Goal: Task Accomplishment & Management: Manage account settings

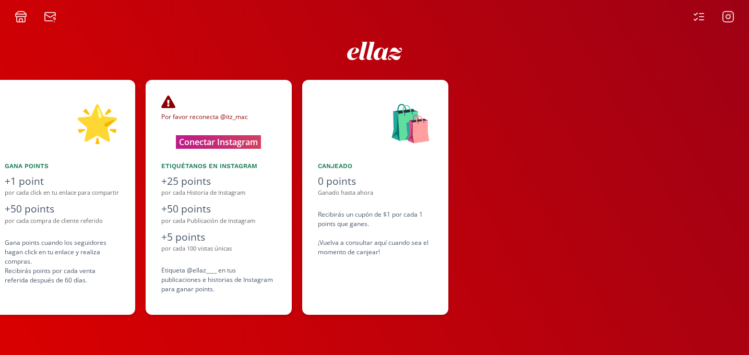
scroll to position [0, 626]
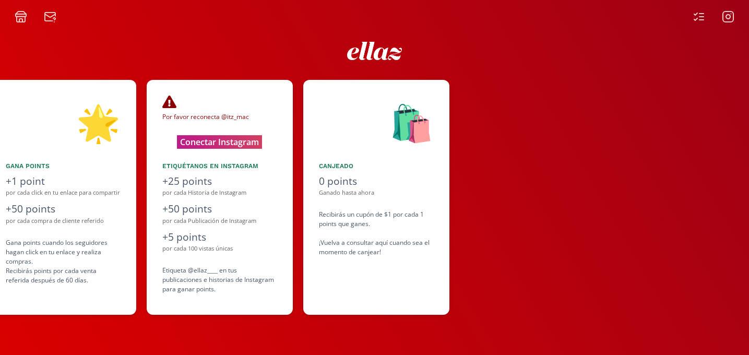
scroll to position [0, 626]
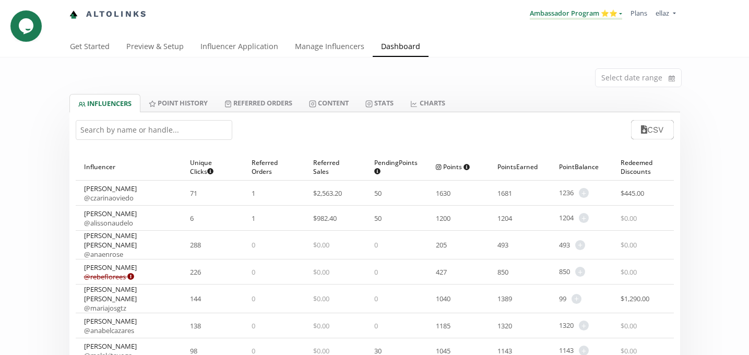
click at [585, 19] on link "Ambassador Program ⭐️⭐️" at bounding box center [576, 13] width 92 height 11
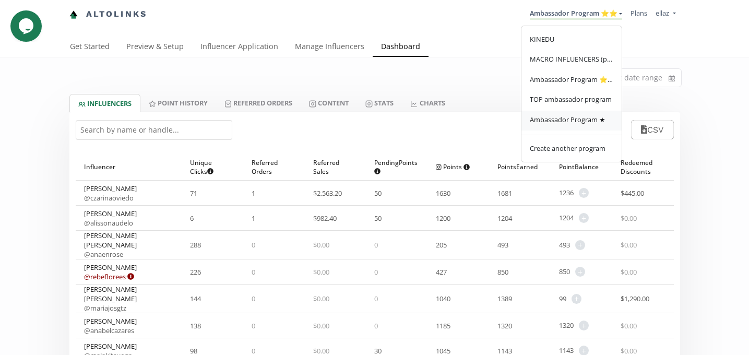
click at [584, 123] on span "Ambassador Program ★" at bounding box center [568, 119] width 76 height 9
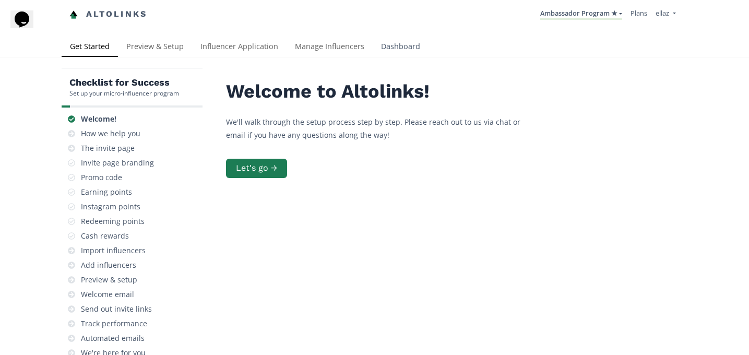
click at [375, 43] on link "Dashboard" at bounding box center [401, 47] width 56 height 21
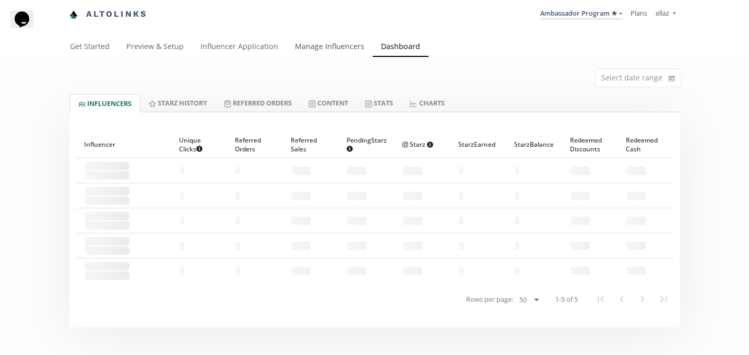
click at [338, 54] on link "Manage Influencers" at bounding box center [330, 47] width 86 height 21
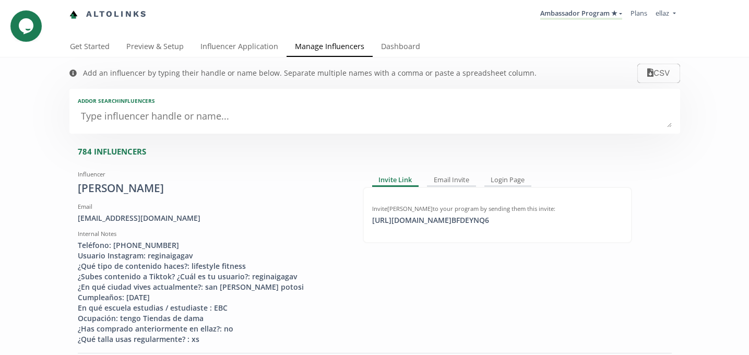
click at [181, 116] on textarea at bounding box center [375, 116] width 594 height 21
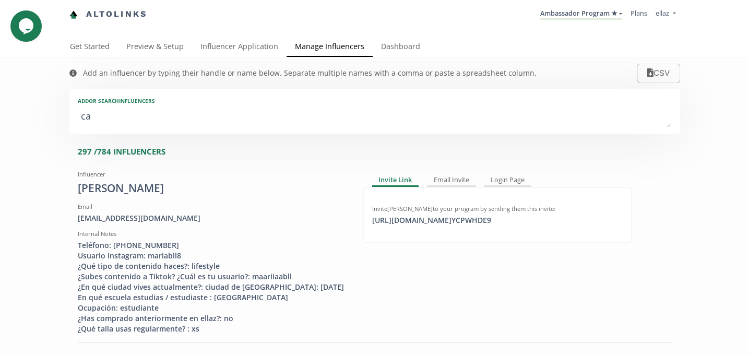
type textarea "cam"
type input "cam"
type input "CAM"
type textarea "cami"
type input "cami"
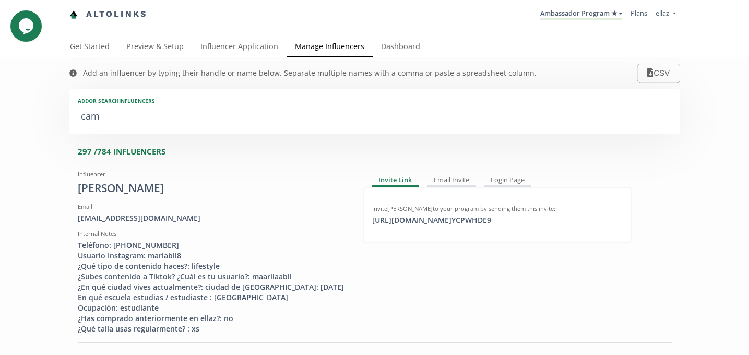
type input "CAMI"
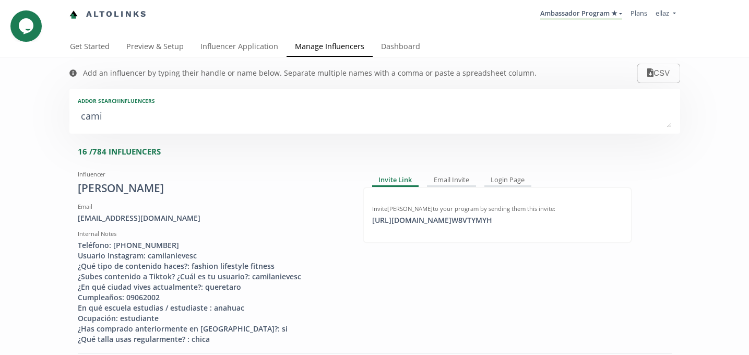
type textarea "camil"
type input "camil"
type input "CAMIL"
type textarea "camila"
type input "camila"
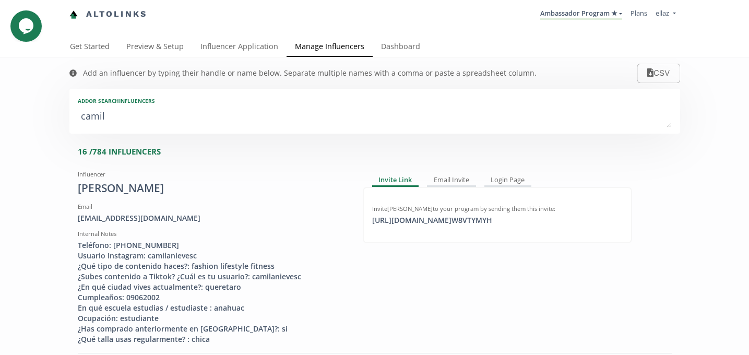
type input "CAMILA"
type textarea "camila t"
type input "camila t"
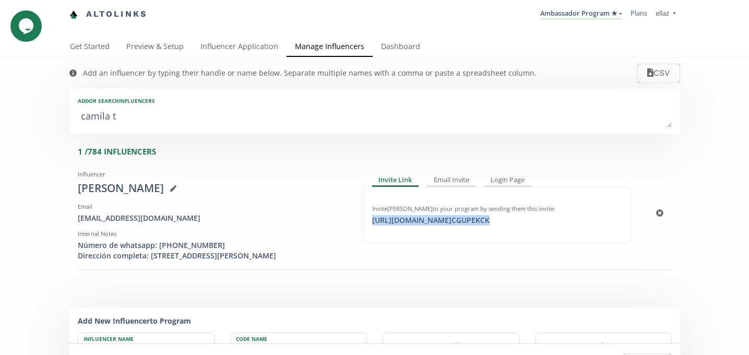
click at [408, 217] on div "https://app.altolinks.com/invite/ CGUPEKCK click to copy" at bounding box center [431, 220] width 130 height 10
copy div "https://app.altolinks.com/invite/ CGUPEKCK"
click at [132, 126] on textarea "camila t" at bounding box center [375, 116] width 594 height 21
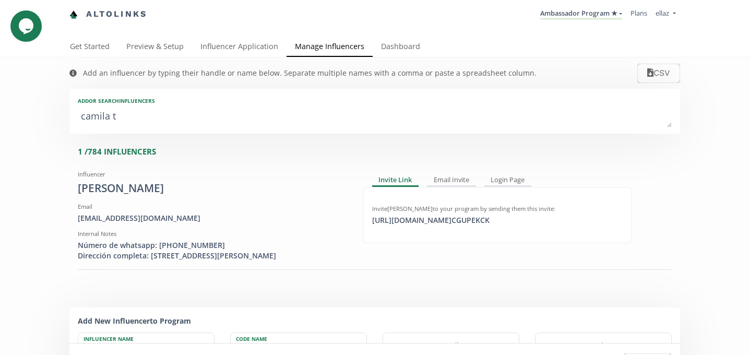
type textarea "a"
type input "a"
type input "A"
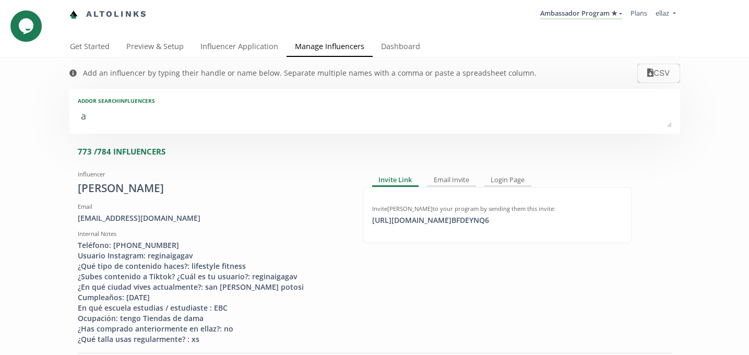
type textarea "ar"
type input "ar"
type input "AR"
type textarea "a"
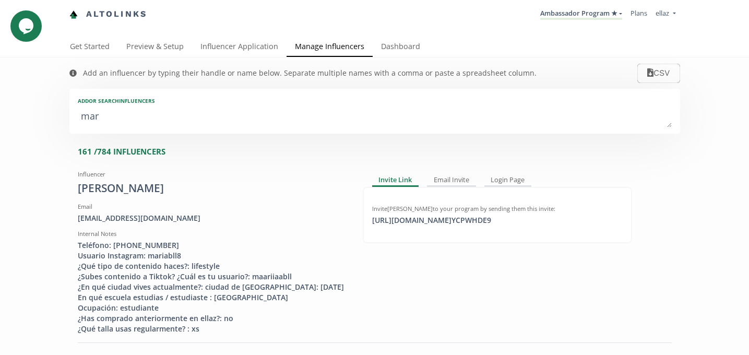
type textarea "mari"
type input "mari"
type input "MARI"
type textarea "maria"
type input "maria"
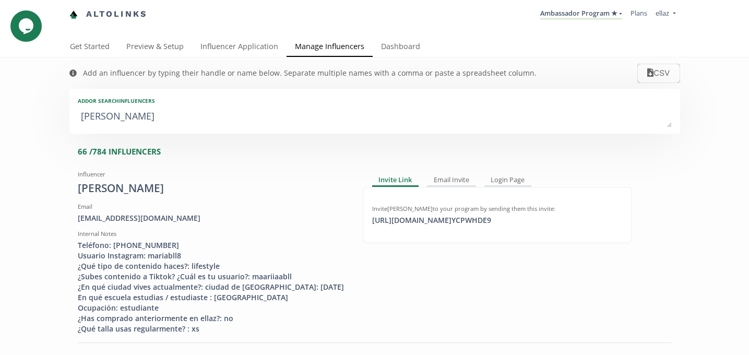
type input "MARIA"
type textarea "maria j"
type input "maria j"
type textarea "maria jo"
type input "maria jo"
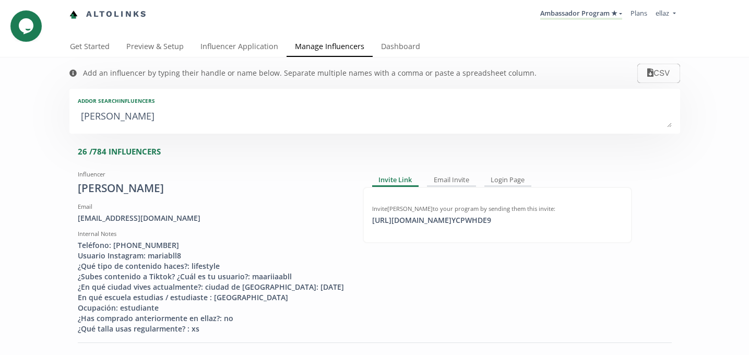
type textarea "maria jos"
type input "maria jos"
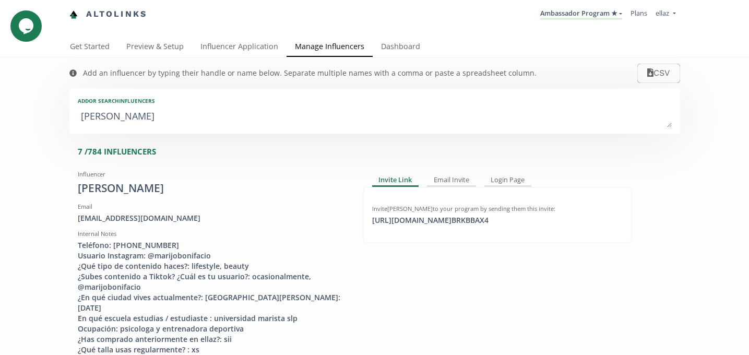
type textarea "maria jose"
type input "maria jose"
type textarea "maria jose g"
type input "maria jose g"
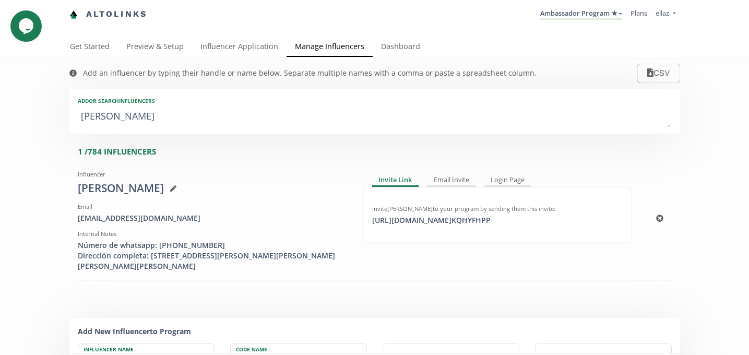
type textarea "maria jose"
type input "maria jose"
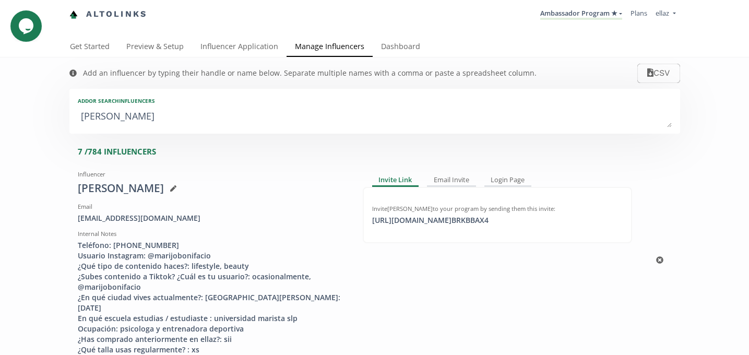
type textarea "maria jos"
type input "maria jos"
type textarea "maria jo"
type input "maria jo"
type textarea "maria j"
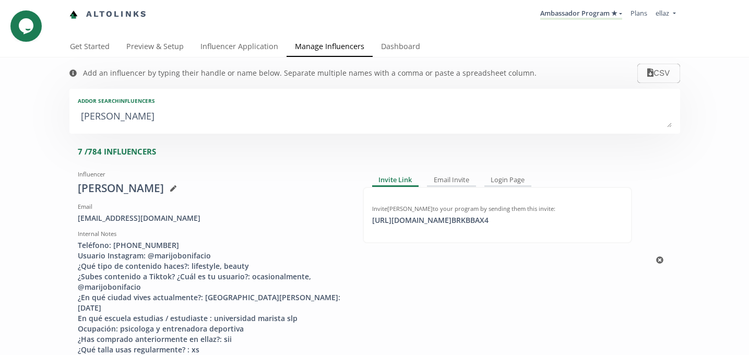
type input "maria j"
type textarea "maria"
type input "maria"
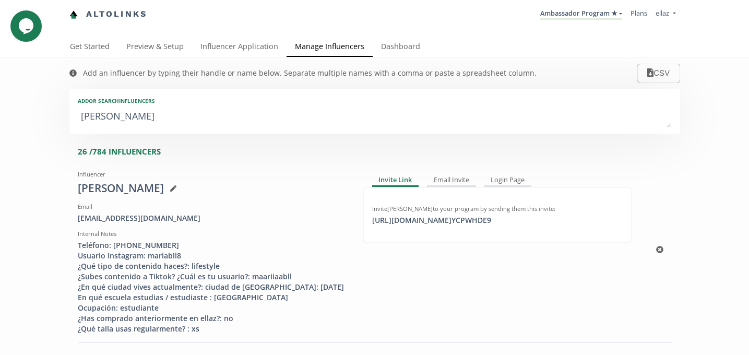
type textarea "mari"
type input "mari"
type input "MARI"
type textarea "mar"
type input "mar"
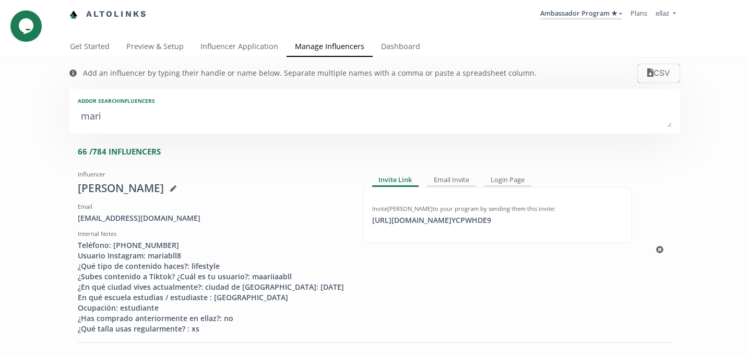
type input "MAR"
type textarea "marj"
type input "marj"
type input "MARJ"
type textarea "marjo"
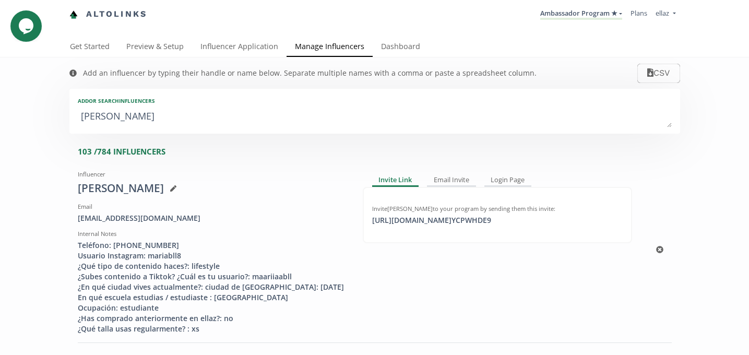
type input "marjo"
type input "MARJO"
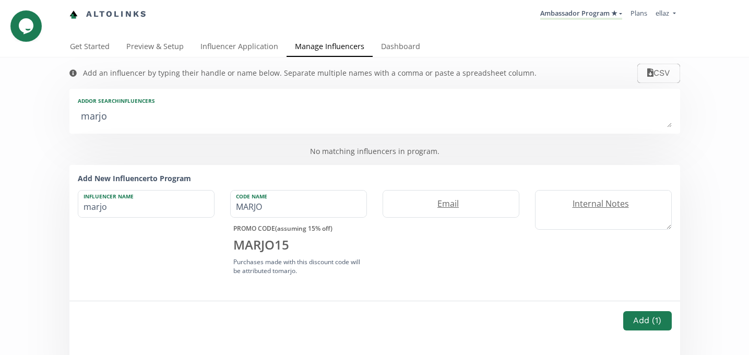
type textarea "marj"
type input "marj"
type input "MARJ"
type textarea "mar"
type input "mar"
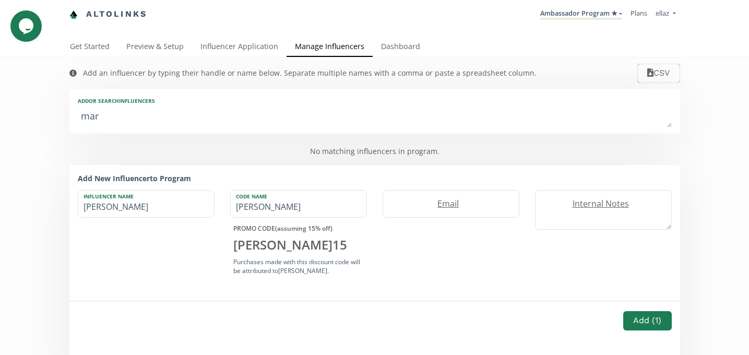
type input "MAR"
type textarea "ma"
type input "ma"
type input "MA"
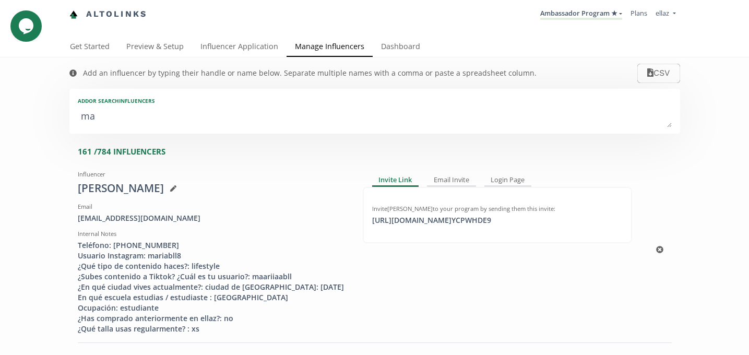
type textarea "maj"
type input "maj"
type input "MAJ"
type textarea "majo"
type input "majo"
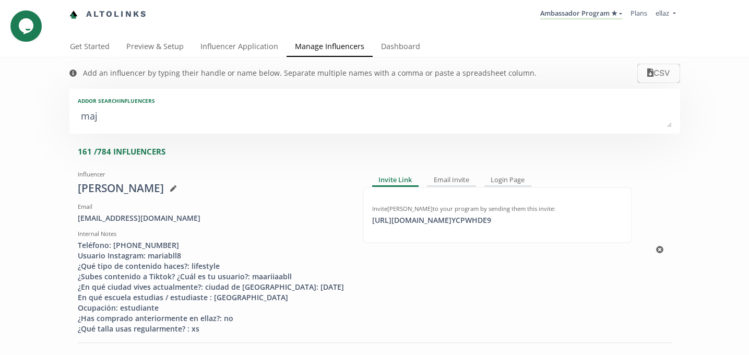
type input "MAJO"
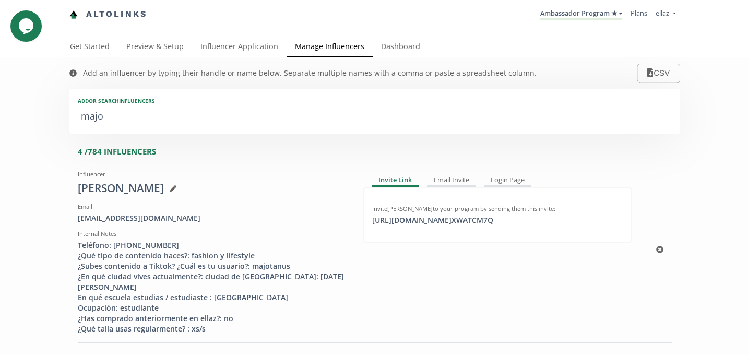
type textarea "majo g"
type input "majo g"
type textarea "majo gu"
type input "majo gu"
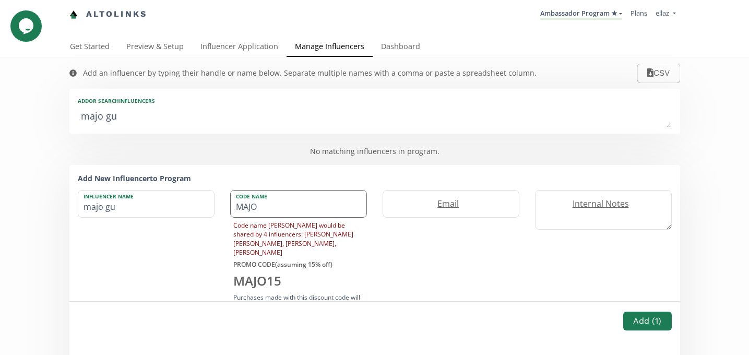
type textarea "majo g"
type input "majo g"
type textarea "majo"
type input "majo"
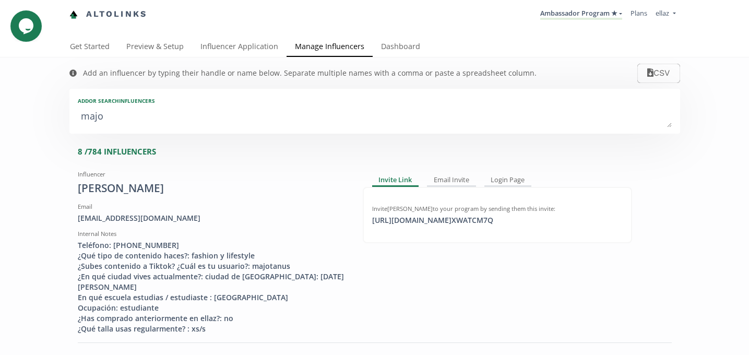
type textarea "maj"
type input "maj"
type input "MAJ"
type textarea "ma"
type input "ma"
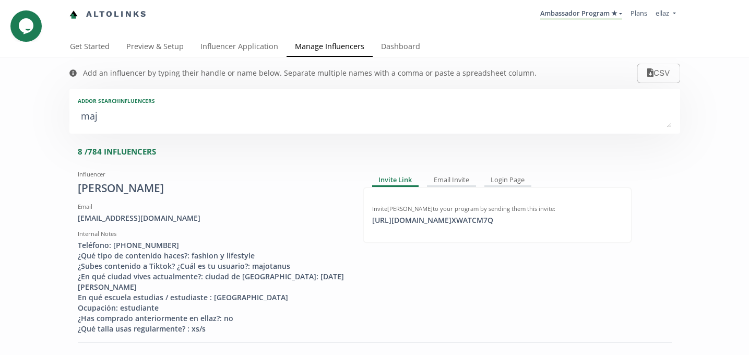
type input "MA"
type textarea "mar"
type input "mar"
type input "MAR"
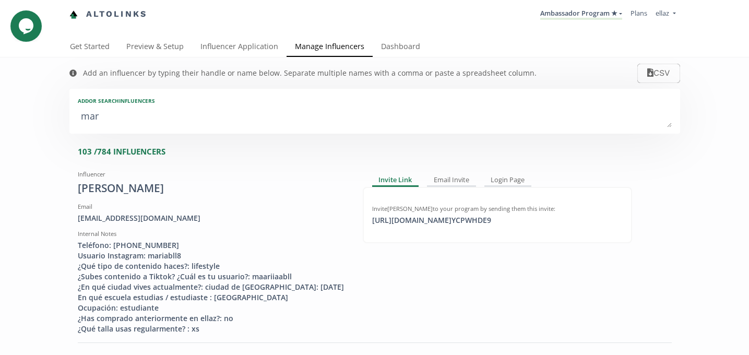
type textarea "mar´"
type input "mar´"
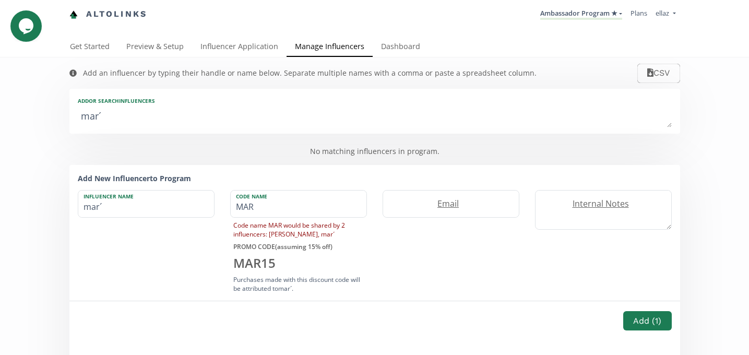
type textarea "marí"
type input "marí"
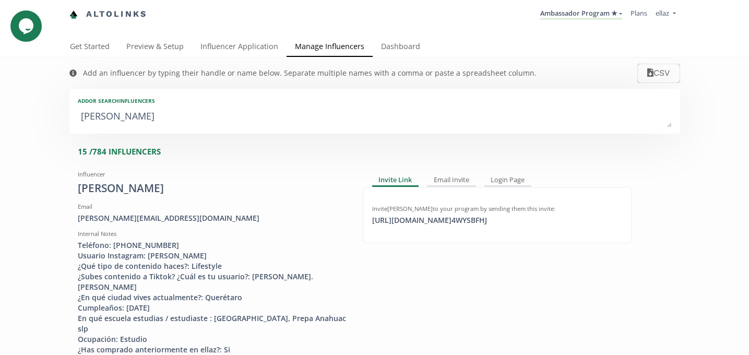
type textarea "maría"
type input "maría"
type input "MARA"
type textarea "maría j"
type input "maría j"
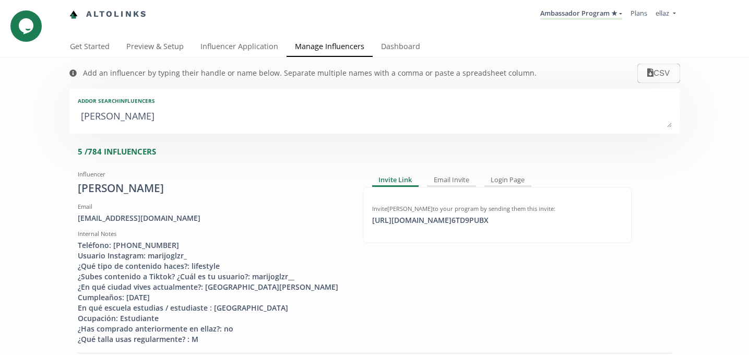
type textarea "maría jo"
type input "maría jo"
type textarea "maría jos"
type input "maría jos"
type textarea "maría jos´"
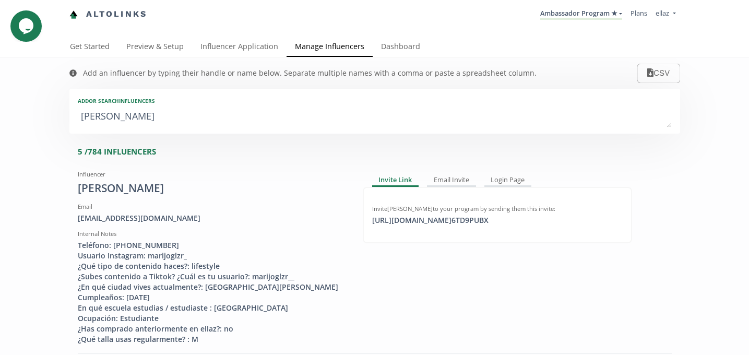
type input "maría jos´"
type textarea "maría josé"
type input "maría josé"
type textarea "maría josé g"
type input "maría josé g"
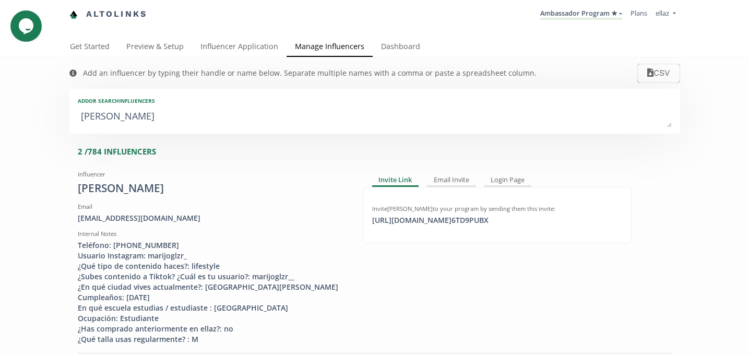
type textarea "maría josé gu"
type input "maría josé gu"
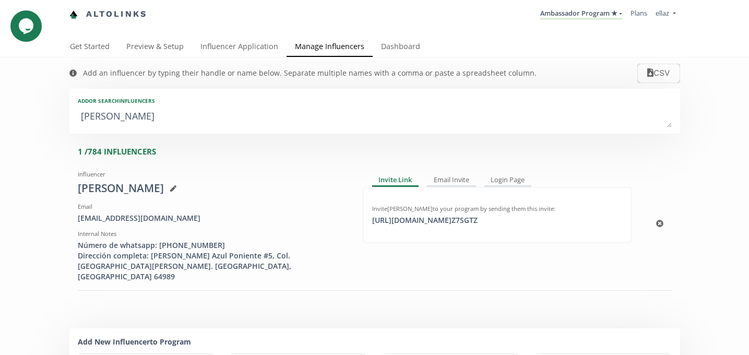
type textarea "maría josé gu"
click at [480, 222] on div "https://app.altolinks.com/invite/ Z7SGTZ click to copy" at bounding box center [425, 220] width 118 height 10
copy div "https://app.altolinks.com/invit"
click at [268, 37] on div "Altolinks Ambassador Program ★ KINEDU MACRO INFLUENCERS (prog ventas) Ambassado…" at bounding box center [374, 18] width 749 height 37
click at [254, 43] on link "Influencer Application" at bounding box center [239, 47] width 94 height 21
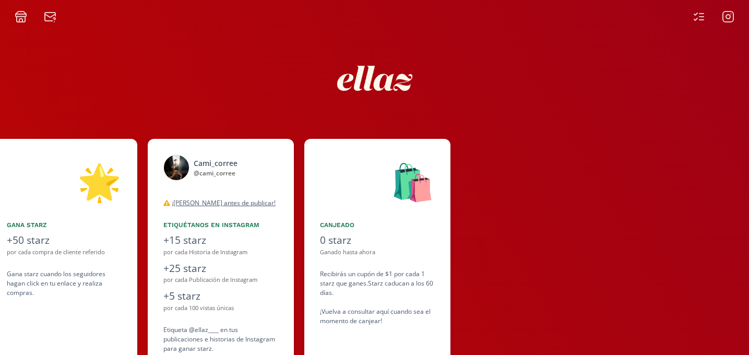
scroll to position [0, 626]
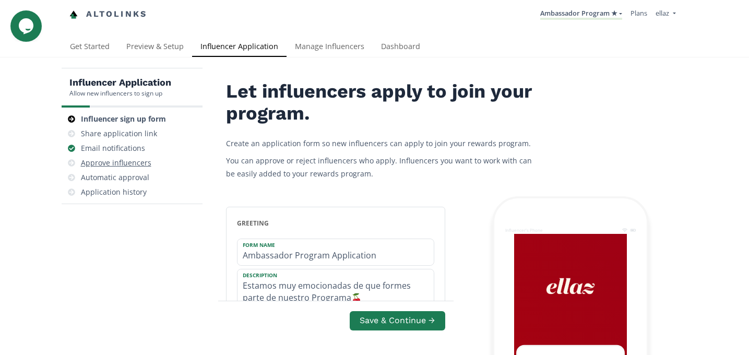
click at [135, 161] on div "Approve influencers" at bounding box center [116, 163] width 70 height 10
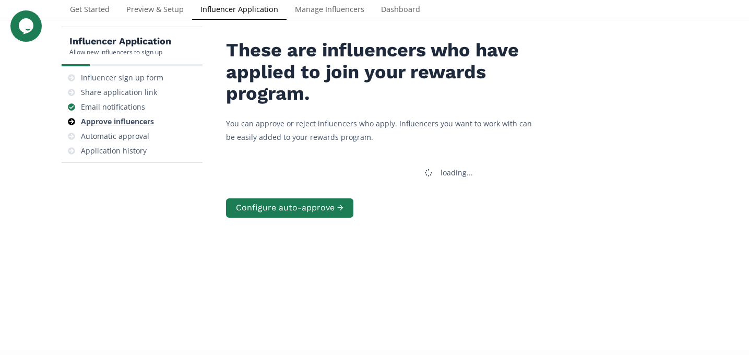
scroll to position [42, 0]
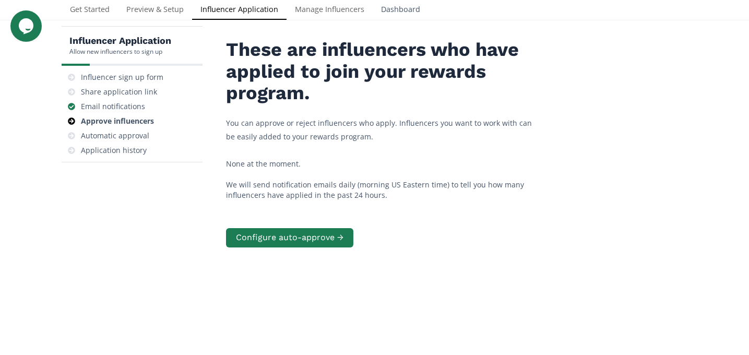
click at [393, 15] on link "Dashboard" at bounding box center [401, 10] width 56 height 21
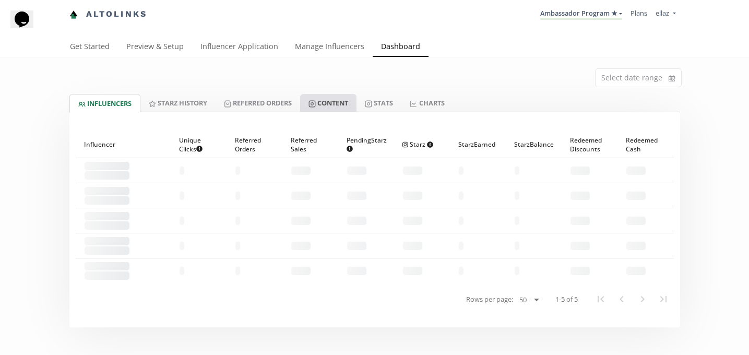
click at [344, 102] on link "Content" at bounding box center [328, 103] width 56 height 18
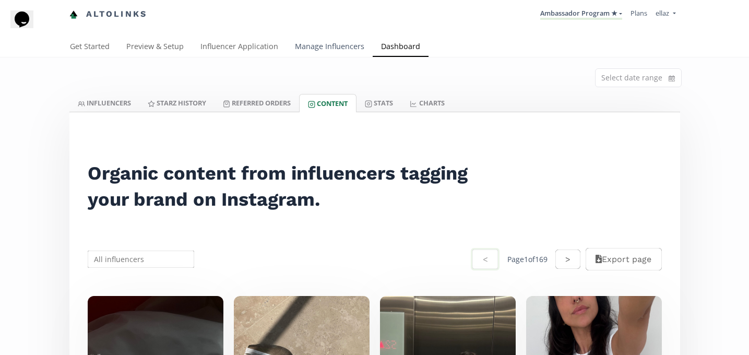
click at [298, 39] on link "Manage Influencers" at bounding box center [330, 47] width 86 height 21
